Goal: Task Accomplishment & Management: Manage account settings

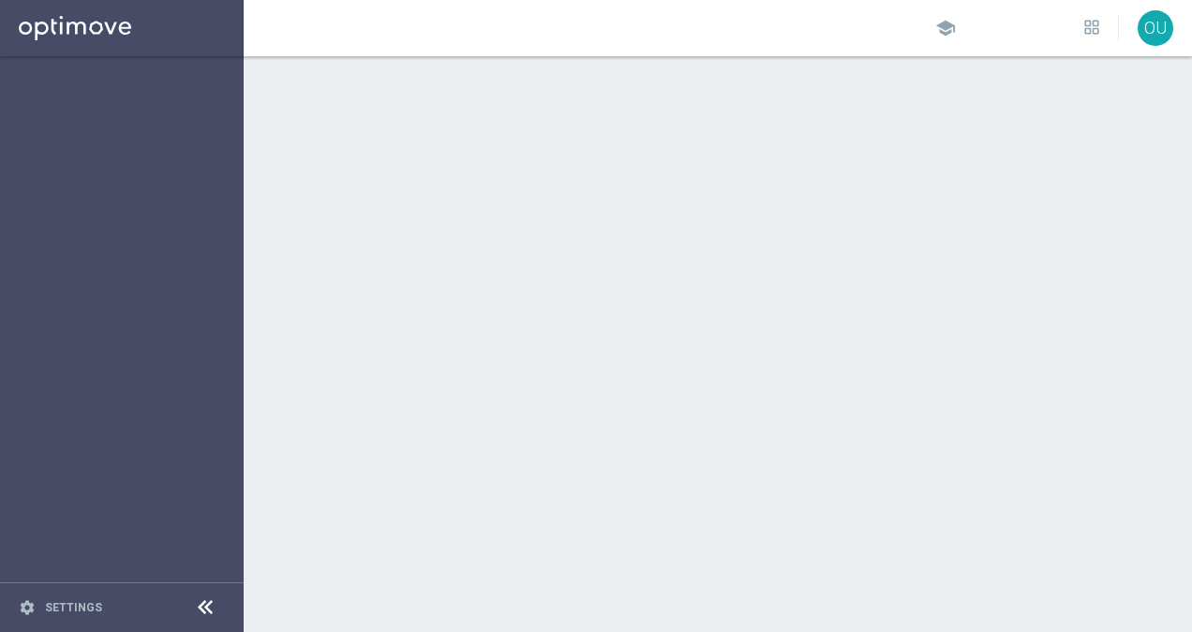
click at [1172, 120] on div at bounding box center [718, 343] width 948 height 575
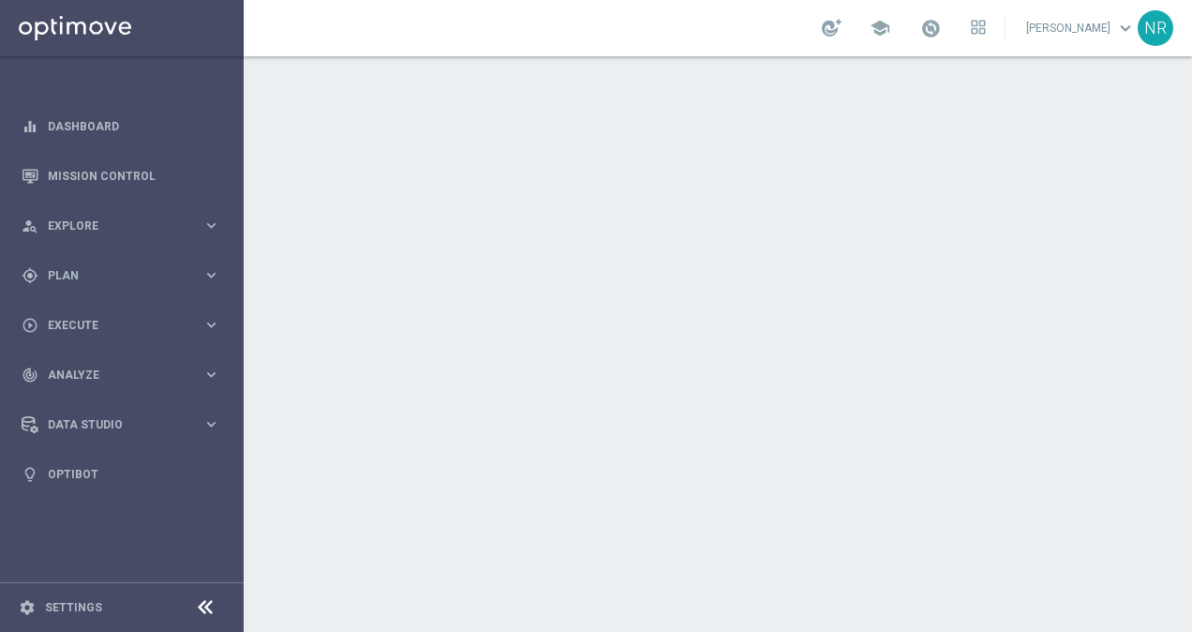
click at [1080, 24] on link "[PERSON_NAME] keyboard_arrow_down" at bounding box center [1080, 28] width 113 height 28
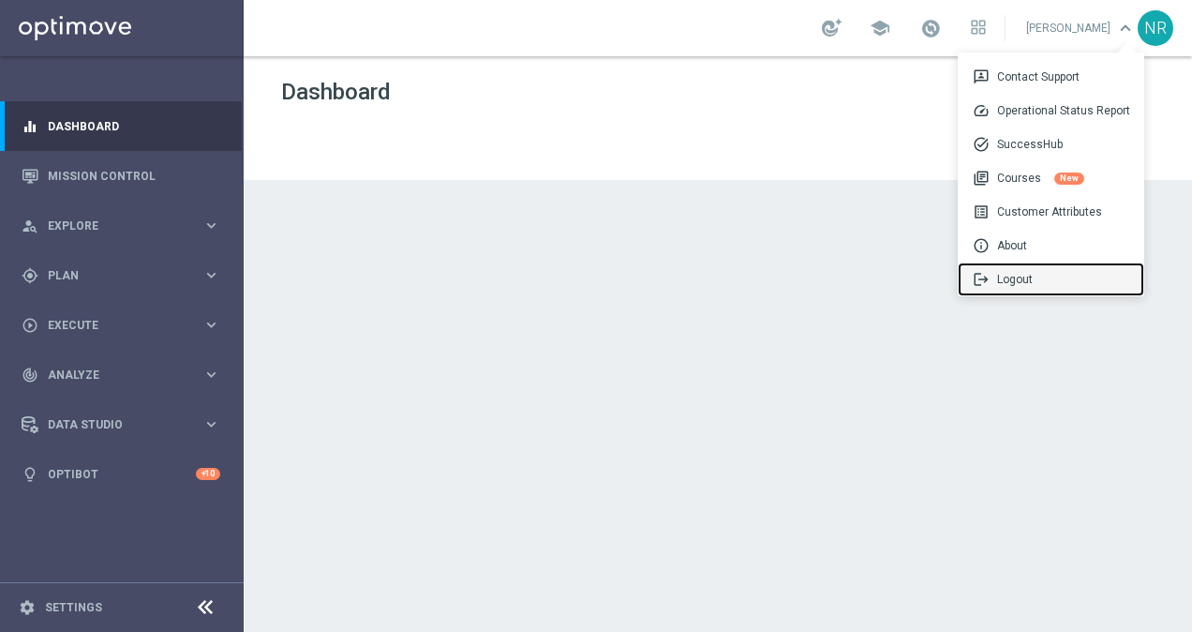
click at [1018, 276] on div "logout Logout" at bounding box center [1051, 279] width 186 height 34
